Goal: Task Accomplishment & Management: Use online tool/utility

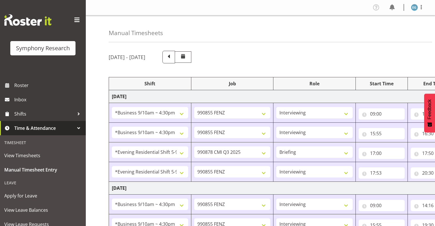
select select "26078"
select select "9636"
select select "26078"
select select "9636"
select select "48116"
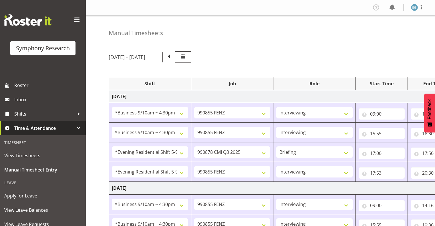
select select "10239"
select select "297"
select select "48116"
select select "9636"
select select "26078"
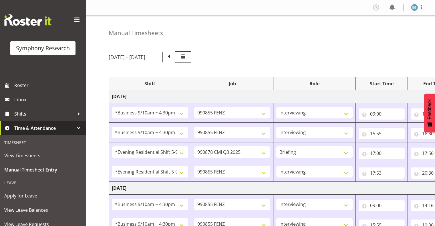
select select "9636"
select select "26078"
select select "9636"
select select "26078"
select select "10549"
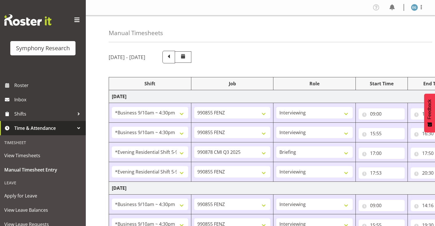
select select "297"
select select "26078"
select select "9636"
select select "26078"
select select "9636"
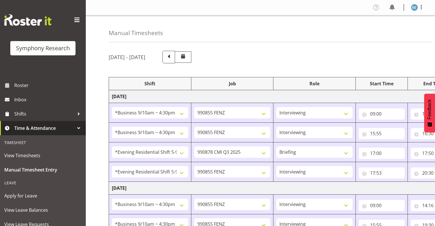
select select "26078"
select select "10549"
select select "26078"
select select "10549"
select select "26078"
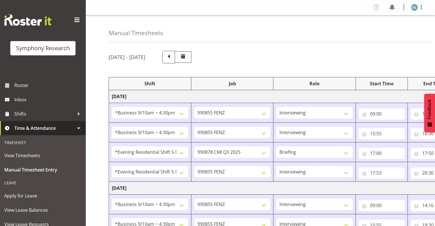
select select "9636"
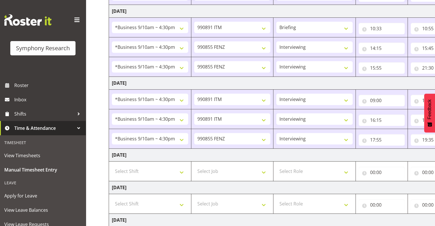
scroll to position [285, 0]
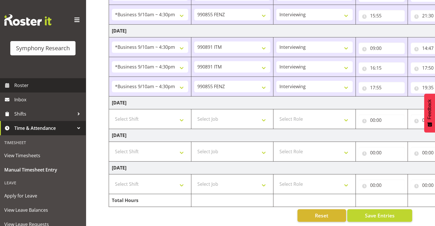
click at [18, 83] on span "Roster" at bounding box center [48, 85] width 69 height 9
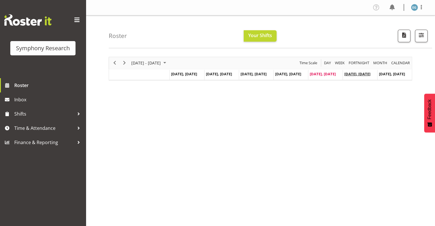
click at [352, 73] on span "[DATE], [DATE]" at bounding box center [357, 73] width 26 height 5
click at [317, 74] on span "[DATE], [DATE]" at bounding box center [323, 73] width 26 height 5
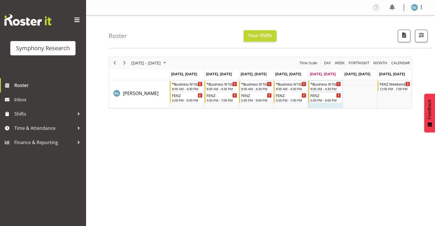
click at [361, 23] on div "Roster Your Shifts 1 Locations Clear MM Symphony Select All Deselect All All De…" at bounding box center [270, 31] width 323 height 33
